Goal: Information Seeking & Learning: Learn about a topic

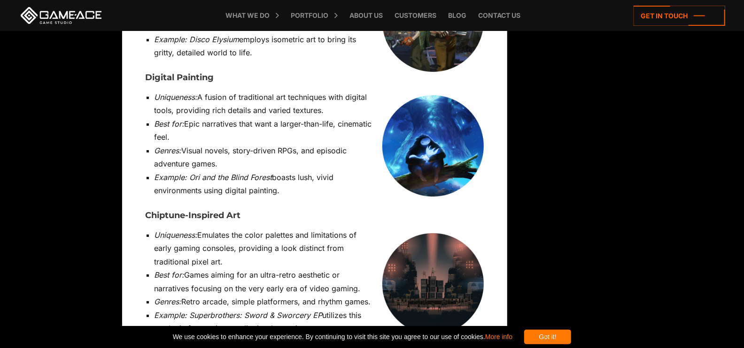
scroll to position [3615, 0]
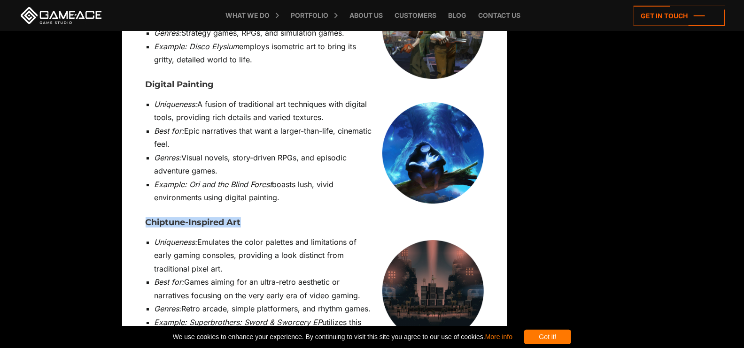
drag, startPoint x: 139, startPoint y: 122, endPoint x: 247, endPoint y: 129, distance: 108.2
copy h3 "Chiptune-Inspired Art"
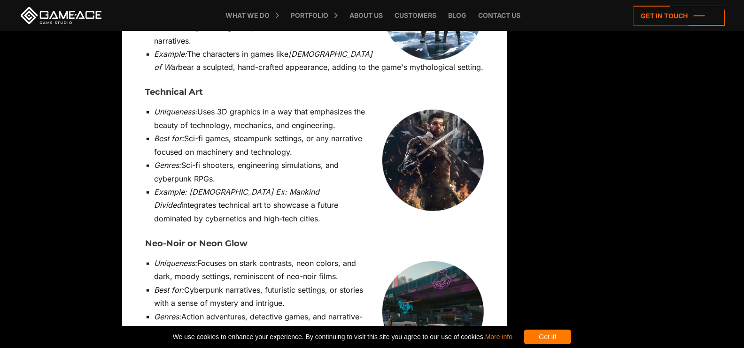
scroll to position [6386, 0]
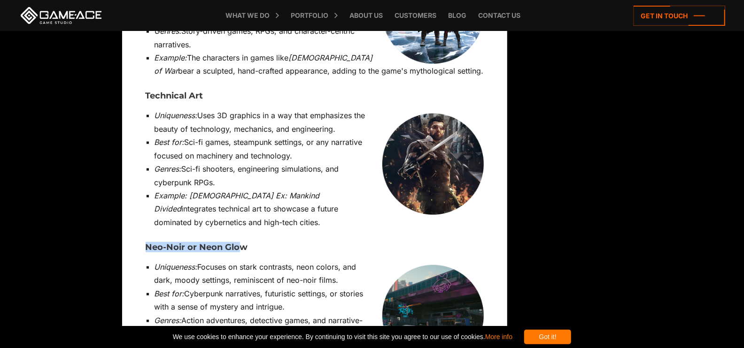
drag, startPoint x: 146, startPoint y: 139, endPoint x: 243, endPoint y: 139, distance: 96.7
click at [243, 243] on h3 "Neo-Noir or Neon Glow" at bounding box center [315, 247] width 338 height 9
click at [178, 243] on h3 "Neo-Noir or Neon Glow" at bounding box center [315, 247] width 338 height 9
click at [149, 243] on h3 "Neo-Noir or Neon Glow" at bounding box center [315, 247] width 338 height 9
drag, startPoint x: 143, startPoint y: 137, endPoint x: 246, endPoint y: 141, distance: 102.4
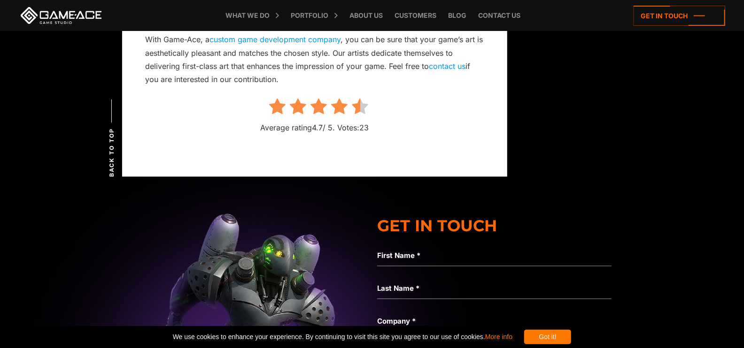
scroll to position [8733, 0]
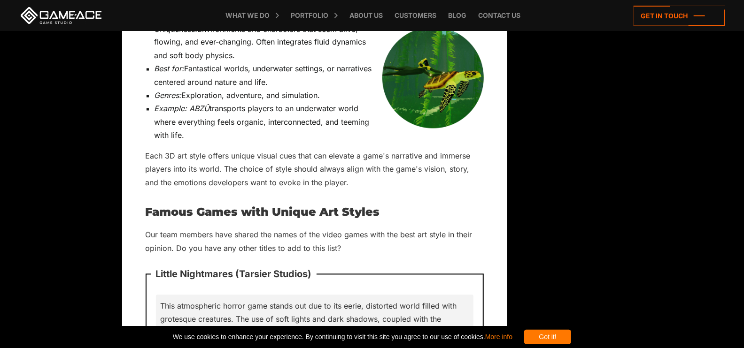
scroll to position [6380, 0]
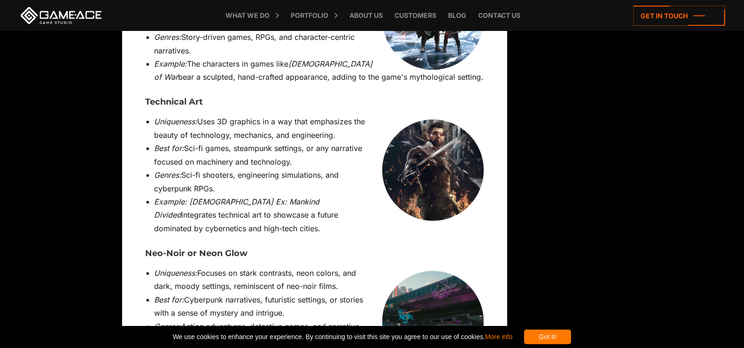
click at [314, 195] on li "Example: Deus Ex: Mankind Divided integrates technical art to showcase a future…" at bounding box center [318, 215] width 329 height 40
